Goal: Navigation & Orientation: Find specific page/section

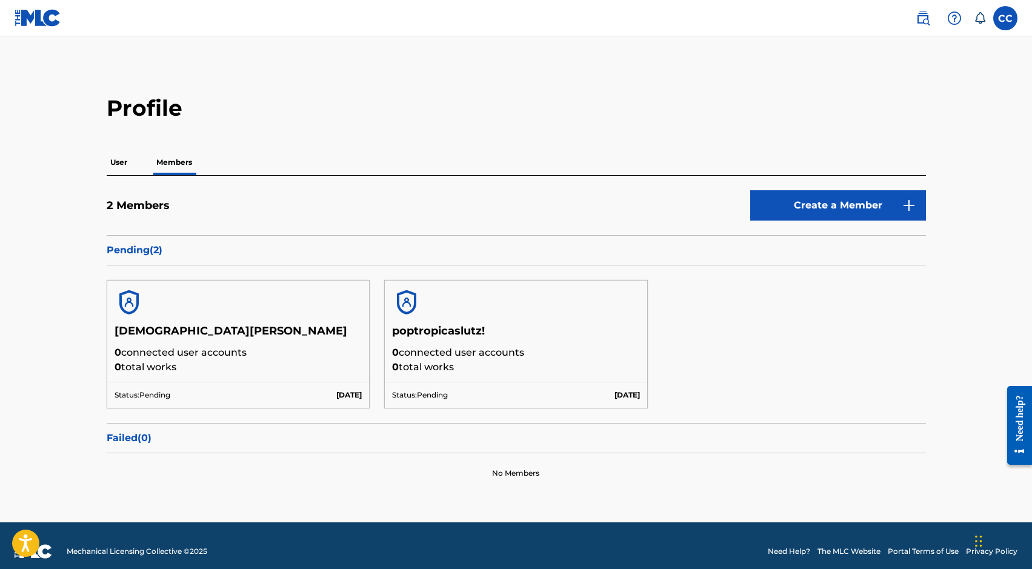
click at [116, 161] on p "User" at bounding box center [119, 162] width 24 height 25
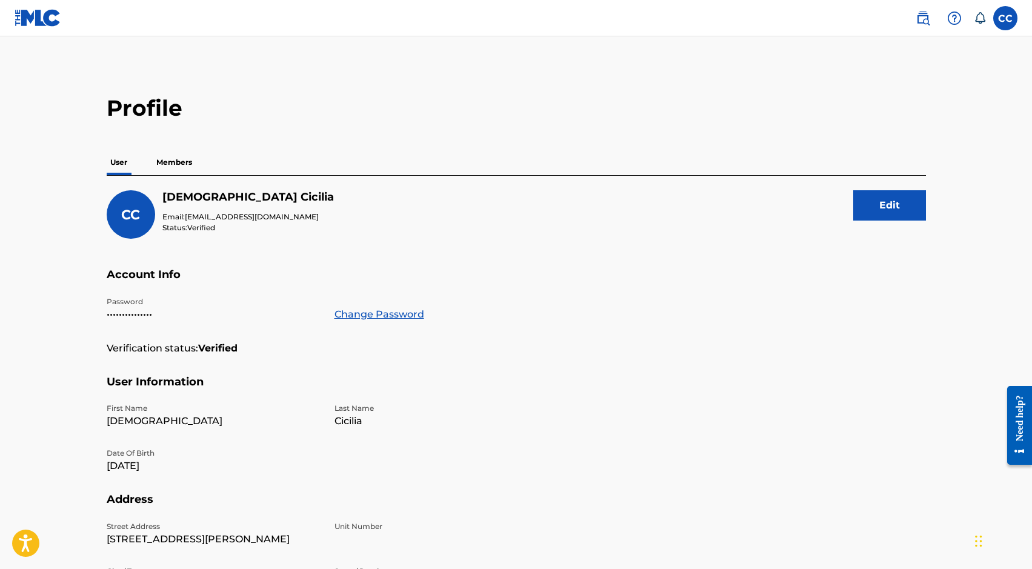
click at [169, 168] on p "Members" at bounding box center [174, 162] width 43 height 25
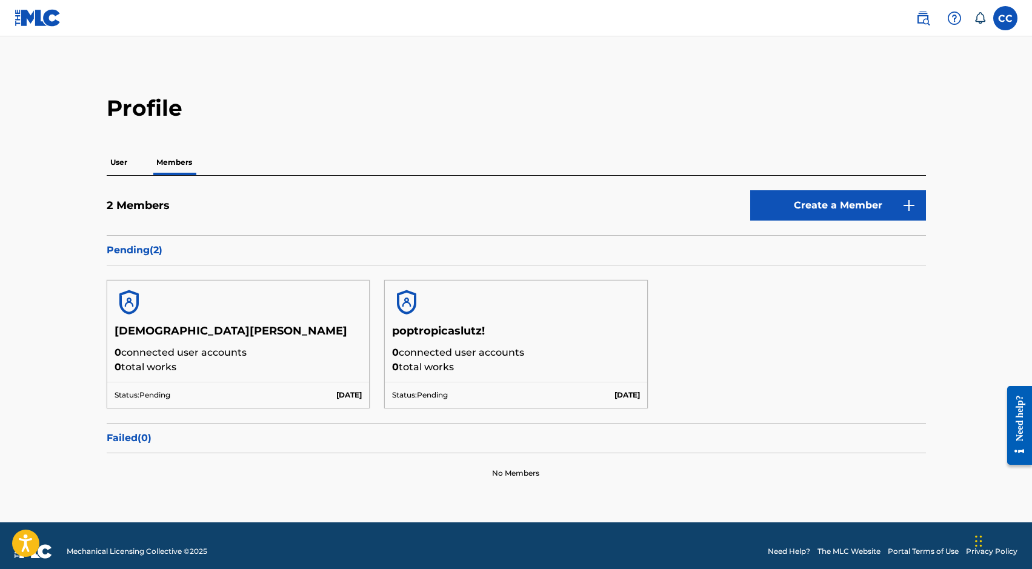
click at [132, 298] on img at bounding box center [129, 302] width 29 height 29
